Goal: Task Accomplishment & Management: Use online tool/utility

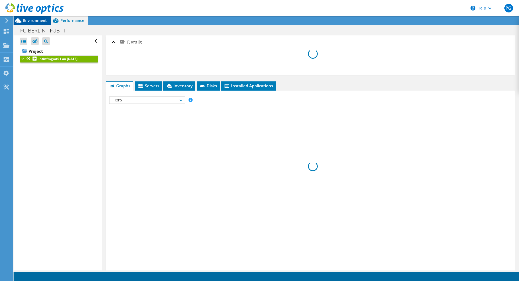
click at [33, 19] on span "Environment" at bounding box center [35, 20] width 24 height 5
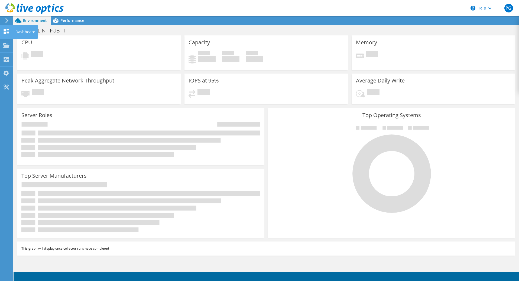
click at [5, 34] on div at bounding box center [6, 33] width 6 height 6
click at [24, 30] on div "Dashboard" at bounding box center [25, 32] width 25 height 14
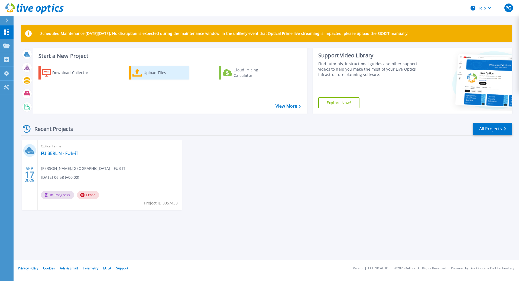
click at [145, 73] on div "Upload Files" at bounding box center [165, 72] width 43 height 11
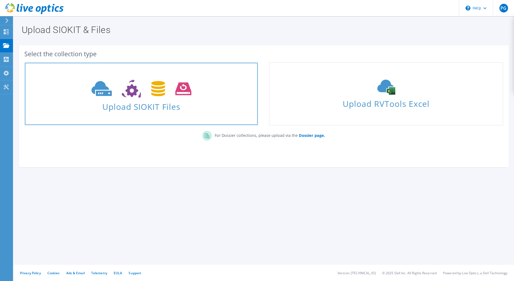
click at [145, 92] on icon at bounding box center [142, 89] width 100 height 19
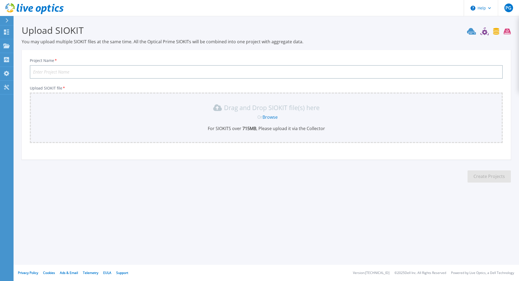
click at [269, 118] on link "Browse" at bounding box center [269, 117] width 15 height 6
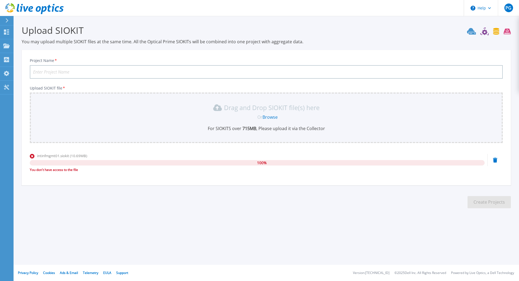
click at [496, 161] on icon at bounding box center [495, 160] width 4 height 5
click at [6, 30] on icon at bounding box center [6, 32] width 6 height 5
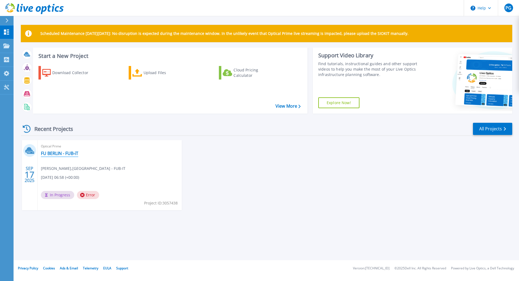
click at [45, 156] on link "FU BERLIN - FUB-iT" at bounding box center [59, 153] width 37 height 5
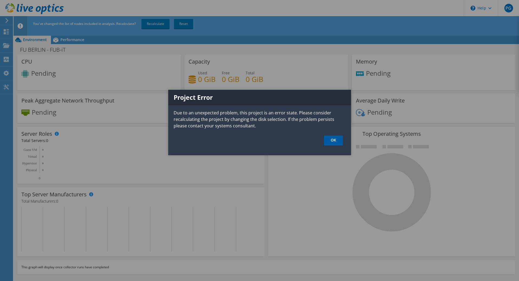
click at [331, 141] on link "OK" at bounding box center [333, 141] width 19 height 10
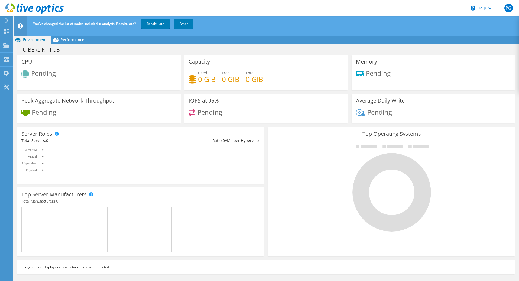
click at [5, 20] on icon at bounding box center [7, 20] width 4 height 5
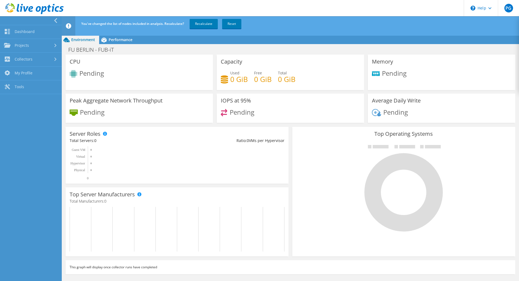
click at [55, 19] on icon at bounding box center [56, 20] width 4 height 5
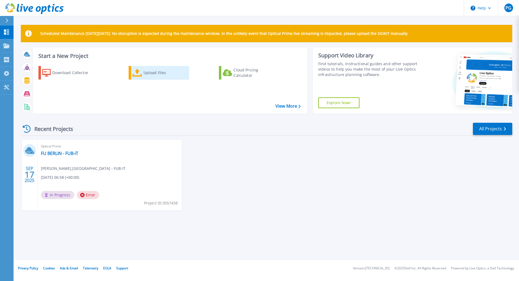
click at [142, 75] on link "Upload Files" at bounding box center [159, 73] width 60 height 14
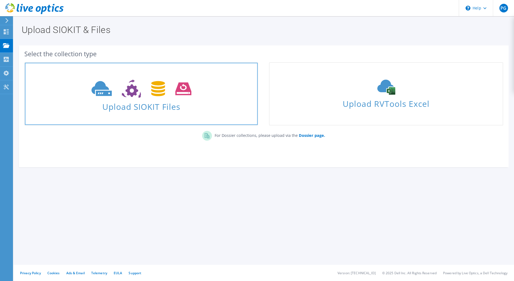
click at [134, 84] on icon at bounding box center [142, 89] width 100 height 19
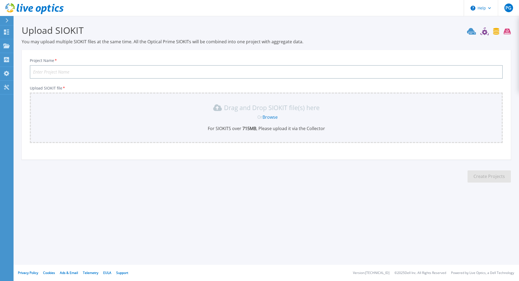
click at [73, 72] on input "Project Name *" at bounding box center [266, 72] width 473 height 14
type input "S"
type input "Blockstorage fuer FUB-IT"
click at [274, 118] on link "Browse" at bounding box center [269, 117] width 15 height 6
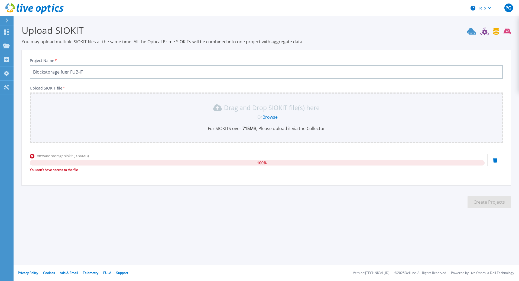
click at [494, 160] on icon at bounding box center [495, 160] width 4 height 5
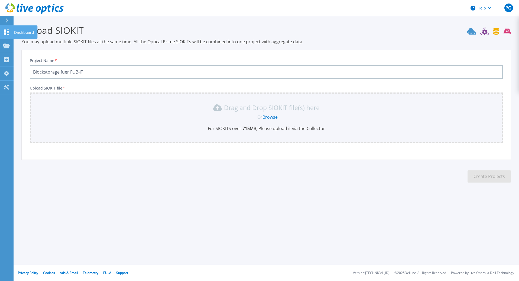
click at [7, 28] on link "Dashboard Dashboard" at bounding box center [7, 32] width 14 height 14
